Goal: Information Seeking & Learning: Learn about a topic

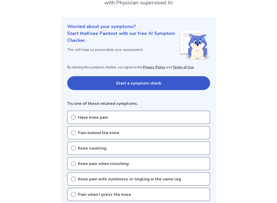
scroll to position [43, 0]
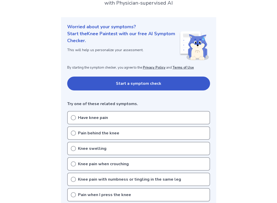
click at [79, 114] on p "Have knee pain" at bounding box center [93, 117] width 30 height 6
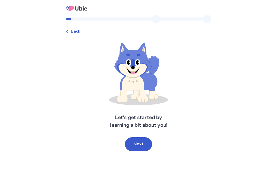
click at [140, 140] on button "Next" at bounding box center [138, 144] width 27 height 14
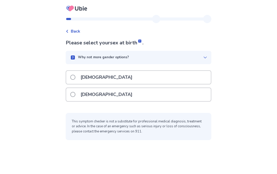
click at [91, 88] on p "[DEMOGRAPHIC_DATA]" at bounding box center [106, 94] width 58 height 13
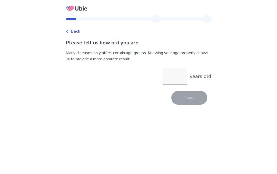
click at [176, 82] on input "years old" at bounding box center [175, 76] width 25 height 16
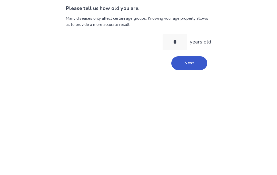
type input "**"
click at [190, 91] on button "Next" at bounding box center [189, 98] width 36 height 14
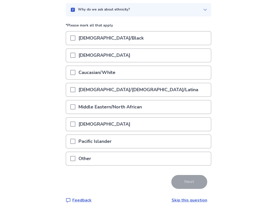
scroll to position [50, 0]
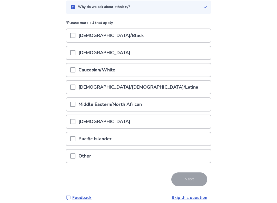
click at [75, 68] on span at bounding box center [72, 69] width 5 height 5
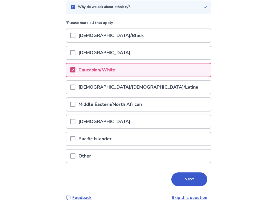
click at [185, 174] on button "Next" at bounding box center [189, 179] width 36 height 14
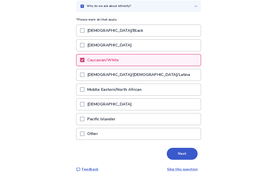
scroll to position [0, 0]
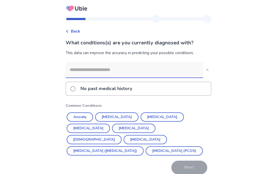
click at [81, 113] on button "Anxiety" at bounding box center [80, 116] width 26 height 9
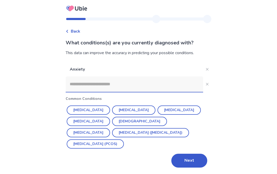
click at [81, 79] on input at bounding box center [134, 83] width 137 height 15
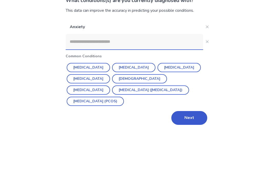
click at [117, 105] on button "Depression" at bounding box center [133, 109] width 43 height 9
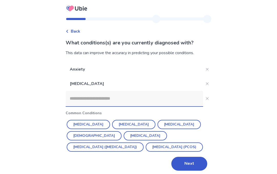
click at [90, 98] on input at bounding box center [134, 98] width 137 height 15
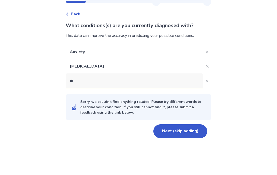
type input "*"
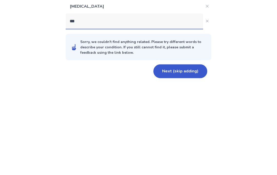
type input "****"
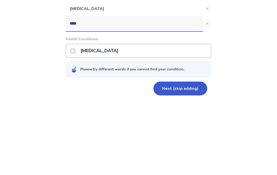
click at [107, 119] on p "Bipolar disorder" at bounding box center [99, 125] width 44 height 13
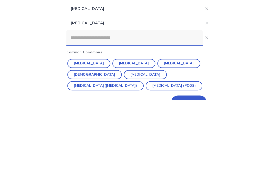
scroll to position [17, 0]
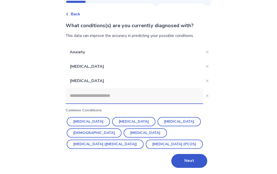
click at [178, 155] on button "Next" at bounding box center [189, 161] width 36 height 14
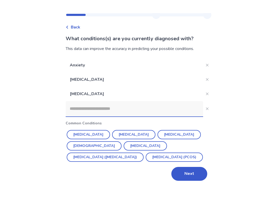
scroll to position [0, 0]
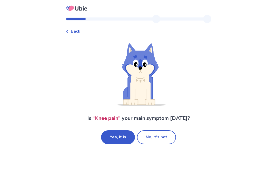
click at [115, 136] on button "Yes, it is" at bounding box center [118, 137] width 34 height 14
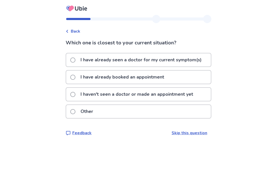
click at [80, 92] on label "I haven't seen a doctor or made an appointment yet" at bounding box center [133, 94] width 126 height 13
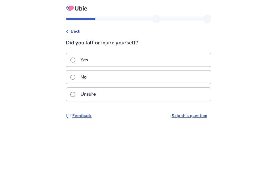
click at [78, 81] on label "No" at bounding box center [79, 77] width 19 height 13
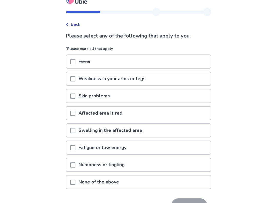
click at [75, 111] on span at bounding box center [72, 113] width 5 height 5
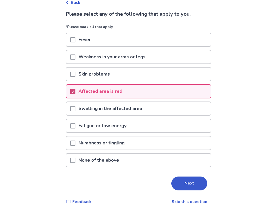
scroll to position [28, 0]
click at [75, 111] on div at bounding box center [72, 108] width 5 height 13
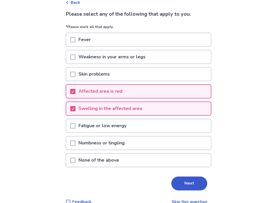
click at [185, 174] on button "Next" at bounding box center [189, 183] width 36 height 14
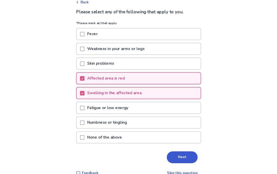
scroll to position [0, 0]
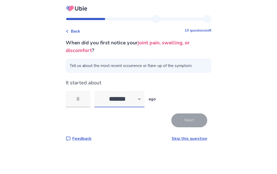
click at [120, 100] on select "******* ****** ******* ******** *******" at bounding box center [119, 99] width 50 height 16
select select "*"
click at [86, 97] on input "tel" at bounding box center [78, 99] width 25 height 16
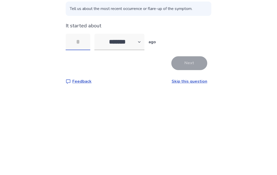
type input "*"
click at [181, 113] on button "Next" at bounding box center [189, 120] width 36 height 14
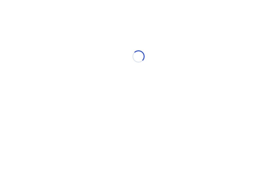
select select "*"
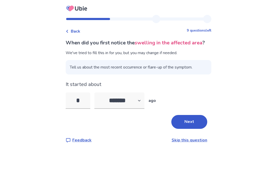
click at [83, 103] on input "*" at bounding box center [78, 100] width 25 height 16
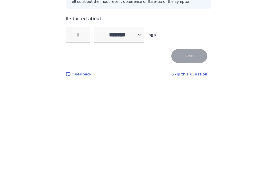
type input "*"
click at [178, 115] on button "Next" at bounding box center [189, 122] width 36 height 14
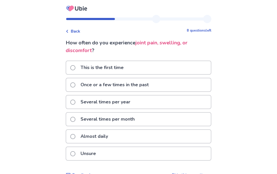
click at [82, 65] on p "This is the first time" at bounding box center [101, 67] width 49 height 13
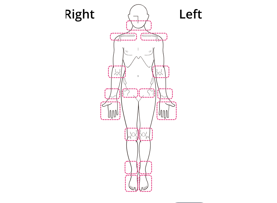
scroll to position [59, 0]
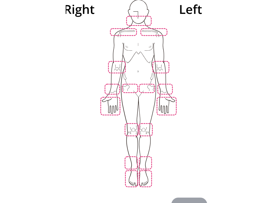
click at [147, 125] on img at bounding box center [138, 92] width 291 height 197
click at [180, 174] on button "Next" at bounding box center [189, 204] width 36 height 14
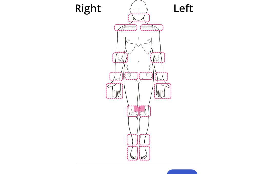
scroll to position [0, 0]
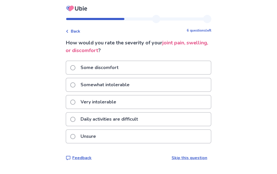
click at [79, 102] on label "Very intolerable" at bounding box center [94, 101] width 49 height 13
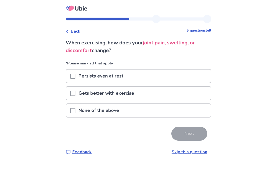
click at [75, 73] on div at bounding box center [72, 75] width 5 height 13
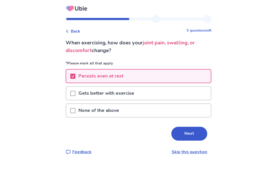
click at [189, 134] on button "Next" at bounding box center [189, 134] width 36 height 14
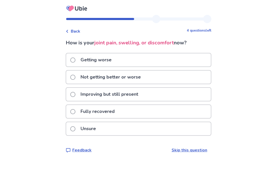
click at [75, 75] on span at bounding box center [72, 77] width 5 height 5
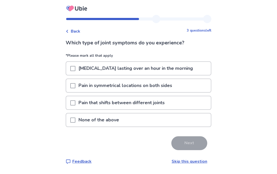
click at [122, 120] on p "None of the above" at bounding box center [98, 119] width 47 height 13
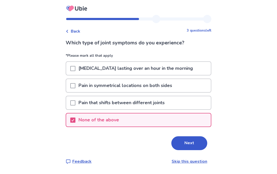
click at [186, 142] on button "Next" at bounding box center [189, 143] width 36 height 14
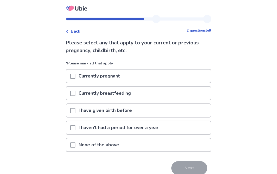
click at [131, 149] on div "None of the above" at bounding box center [138, 144] width 145 height 13
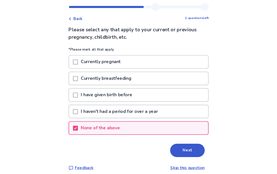
scroll to position [15, 0]
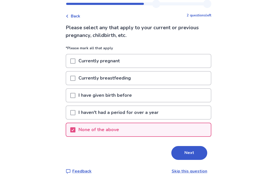
click at [187, 159] on button "Next" at bounding box center [189, 153] width 36 height 14
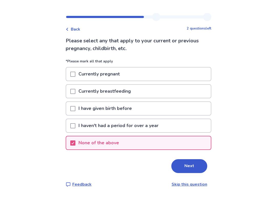
scroll to position [0, 0]
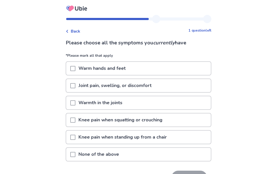
click at [90, 96] on p "Warmth in the joints" at bounding box center [100, 102] width 50 height 13
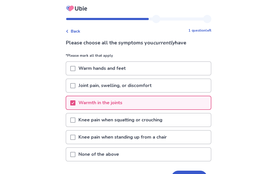
click at [92, 100] on p "Warmth in the joints" at bounding box center [100, 102] width 50 height 13
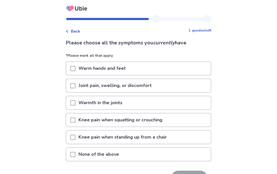
click at [75, 90] on div at bounding box center [72, 85] width 5 height 13
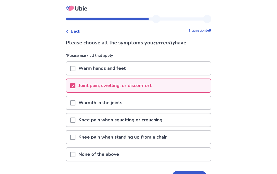
click at [97, 143] on p "Knee pain when standing up from a chair" at bounding box center [122, 137] width 94 height 13
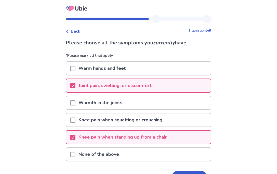
click at [140, 102] on div "Warmth in the joints" at bounding box center [138, 102] width 145 height 13
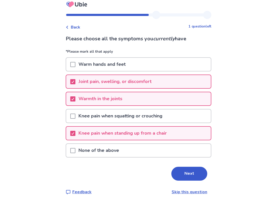
scroll to position [4, 0]
click at [169, 115] on div "Knee pain when squatting or crouching" at bounding box center [138, 115] width 145 height 13
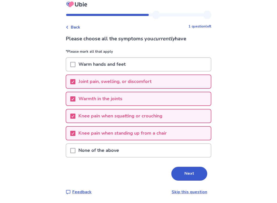
click at [183, 174] on button "Next" at bounding box center [189, 173] width 36 height 14
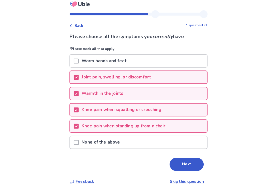
scroll to position [0, 0]
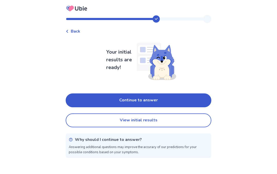
click at [75, 29] on span "Back" at bounding box center [75, 31] width 9 height 6
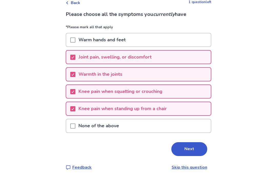
scroll to position [28, 0]
click at [183, 143] on button "Next" at bounding box center [189, 149] width 36 height 14
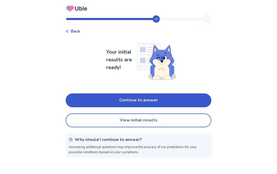
click at [105, 91] on div "Your initial results are ready! Continue to answer View initial results Why sho…" at bounding box center [139, 97] width 146 height 119
click at [106, 102] on button "Continue to answer" at bounding box center [139, 100] width 146 height 14
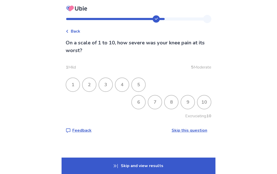
click at [165, 100] on div "8" at bounding box center [171, 101] width 13 height 13
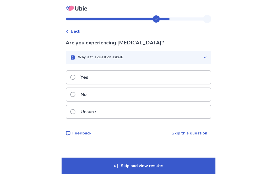
click at [85, 113] on p "Unsure" at bounding box center [88, 111] width 22 height 13
click at [79, 96] on label "No" at bounding box center [79, 94] width 19 height 13
click at [75, 92] on span at bounding box center [72, 94] width 5 height 5
click at [75, 76] on span at bounding box center [72, 77] width 5 height 5
click at [85, 74] on p "Yes" at bounding box center [84, 77] width 14 height 13
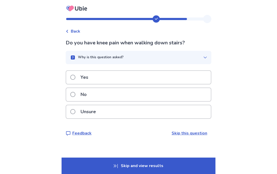
click at [87, 72] on p "Yes" at bounding box center [84, 77] width 14 height 13
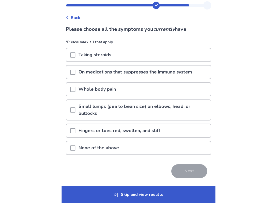
scroll to position [14, 0]
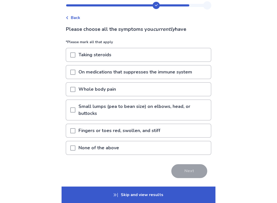
click at [116, 144] on p "None of the above" at bounding box center [98, 147] width 47 height 13
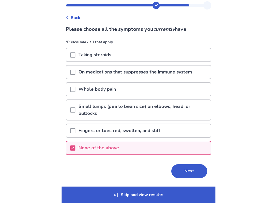
click at [186, 171] on button "Next" at bounding box center [189, 171] width 36 height 14
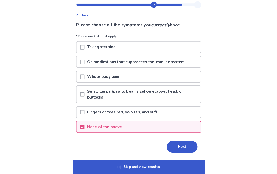
scroll to position [0, 0]
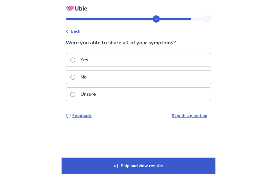
click at [86, 54] on p "Yes" at bounding box center [84, 59] width 14 height 13
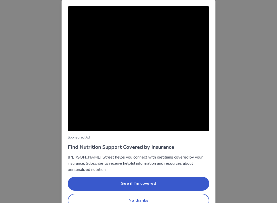
click at [144, 174] on button "No thanks" at bounding box center [139, 200] width 142 height 14
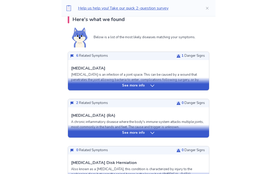
scroll to position [85, 0]
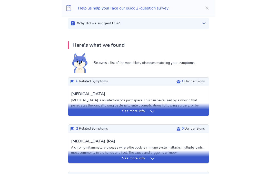
click at [106, 109] on div "See more info" at bounding box center [138, 111] width 141 height 5
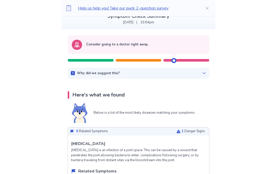
scroll to position [0, 0]
